Goal: Navigation & Orientation: Find specific page/section

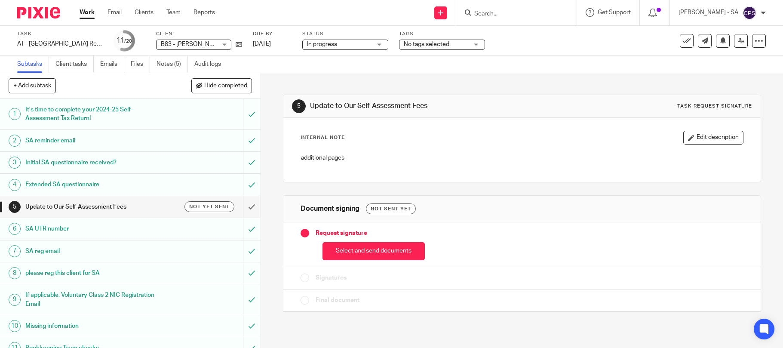
drag, startPoint x: 0, startPoint y: 0, endPoint x: 494, endPoint y: 15, distance: 494.0
click at [494, 15] on input "Search" at bounding box center [512, 14] width 77 height 8
type input "E7"
click at [501, 41] on link at bounding box center [544, 37] width 145 height 20
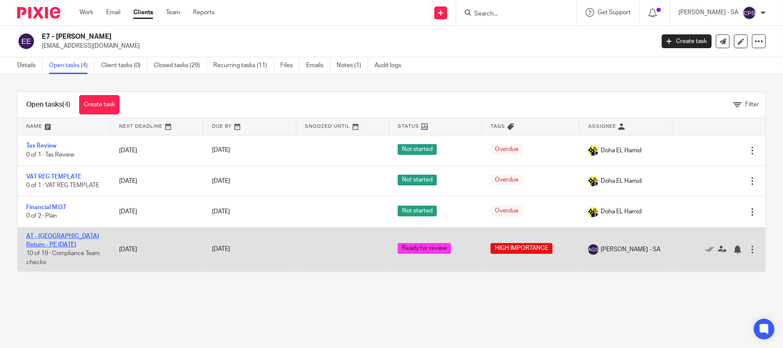
click at [67, 243] on link "AT - SA Return - PE 05-04-2025" at bounding box center [62, 240] width 73 height 15
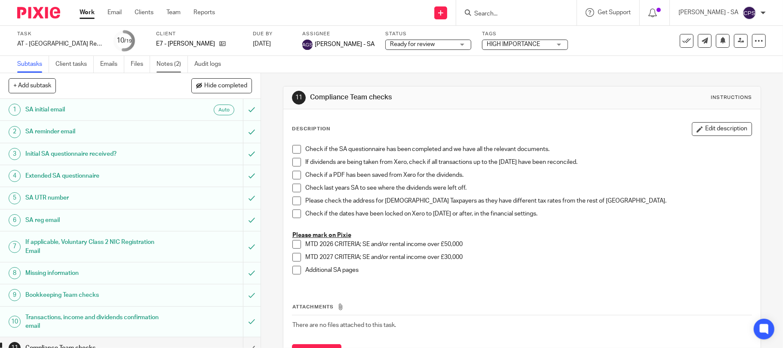
click at [170, 62] on link "Notes (2)" at bounding box center [172, 64] width 31 height 17
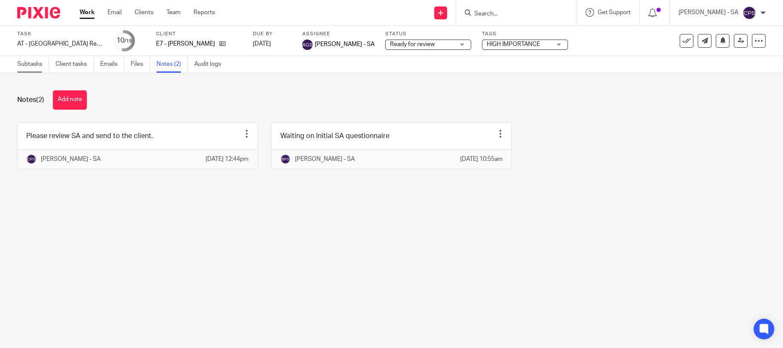
click at [25, 64] on link "Subtasks" at bounding box center [33, 64] width 32 height 17
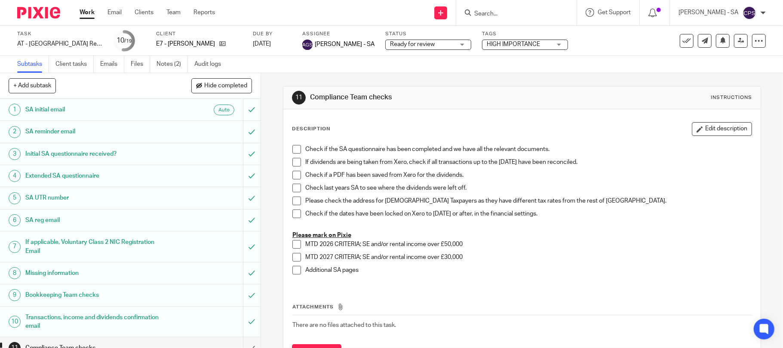
scroll to position [200, 0]
